Goal: Navigation & Orientation: Understand site structure

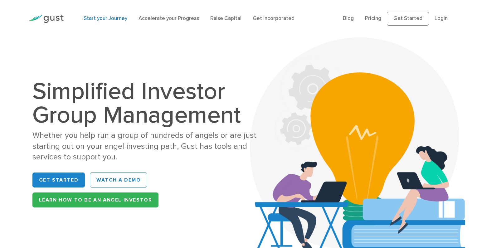
click at [105, 19] on link "Start your Journey" at bounding box center [106, 18] width 44 height 6
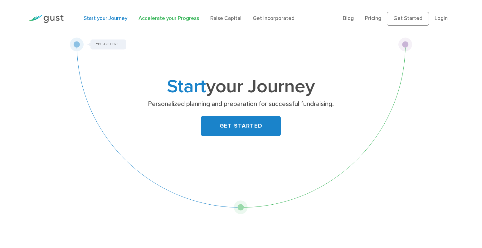
click at [161, 18] on link "Accelerate your Progress" at bounding box center [168, 18] width 61 height 6
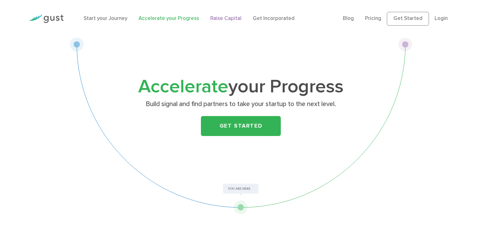
click at [219, 18] on link "Raise Capital" at bounding box center [225, 18] width 31 height 6
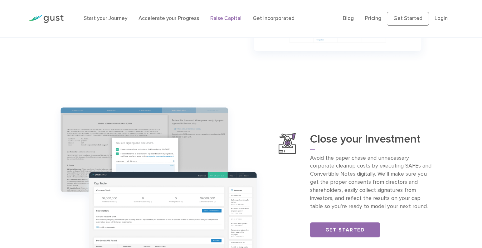
scroll to position [501, 0]
